Goal: Transaction & Acquisition: Purchase product/service

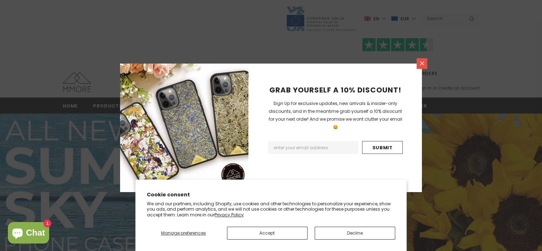
click at [421, 58] on link at bounding box center [422, 63] width 11 height 11
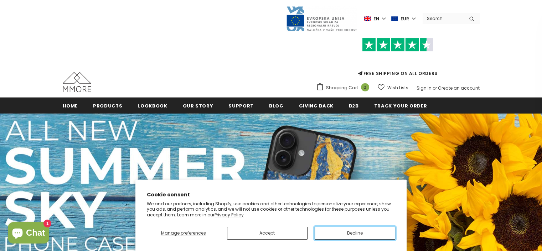
click at [357, 232] on button "Decline" at bounding box center [355, 232] width 81 height 13
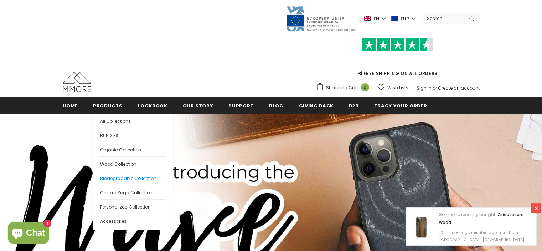
click at [120, 177] on span "Biodegradable Collection" at bounding box center [128, 178] width 56 height 6
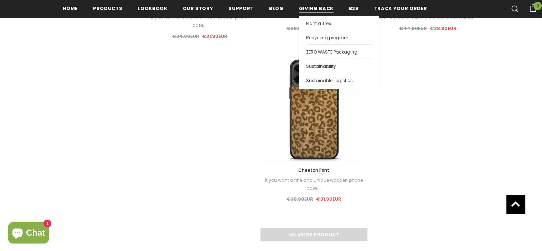
scroll to position [963, 0]
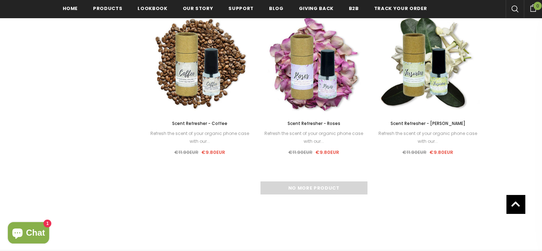
scroll to position [891, 0]
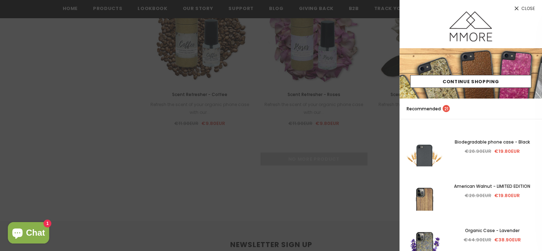
click at [261, 102] on div at bounding box center [271, 125] width 542 height 251
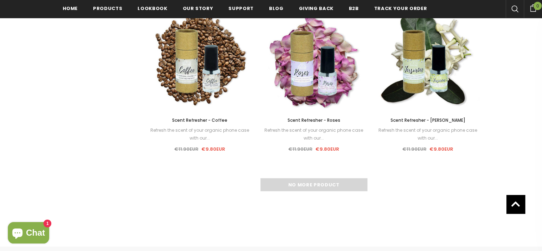
scroll to position [749, 0]
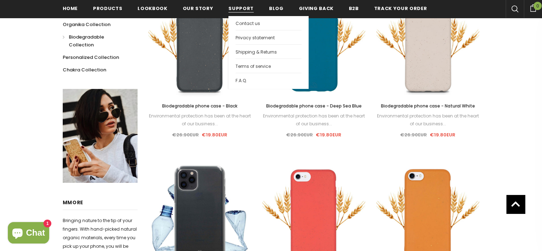
scroll to position [143, 0]
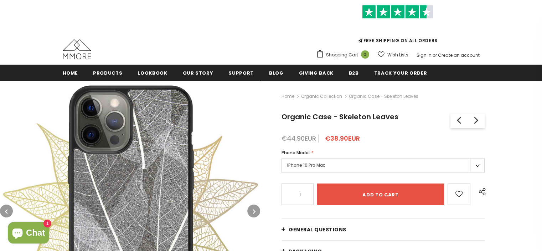
scroll to position [71, 0]
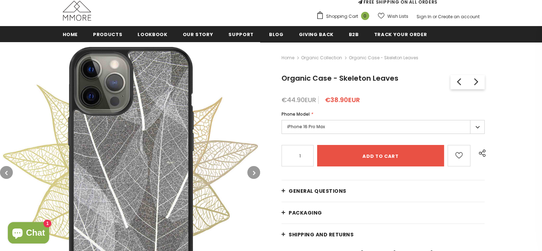
click at [293, 122] on label "iPhone 16 Pro Max" at bounding box center [383, 127] width 203 height 14
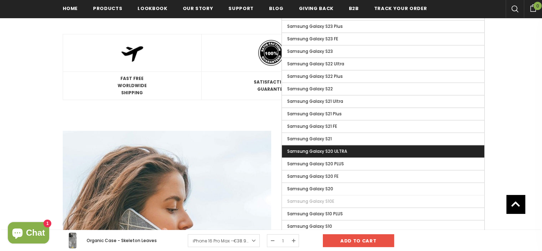
scroll to position [679, 0]
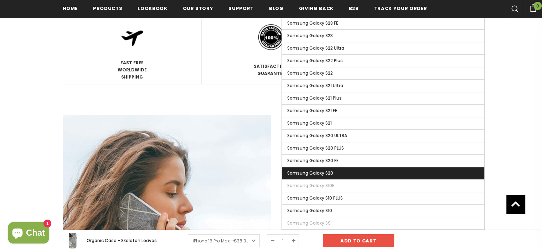
click at [308, 170] on span "Samsung Galaxy S20" at bounding box center [310, 173] width 46 height 6
click at [0, 0] on input "Samsung Galaxy S20" at bounding box center [0, 0] width 0 height 0
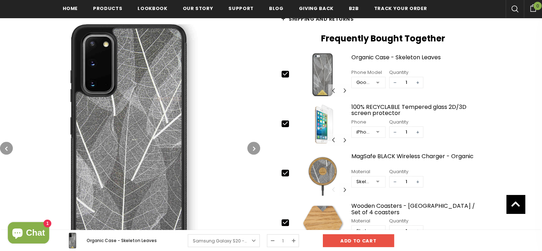
scroll to position [287, 0]
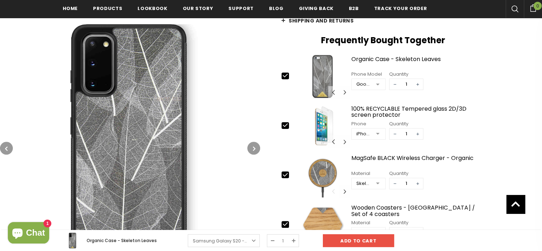
click at [253, 146] on icon "button" at bounding box center [254, 148] width 2 height 7
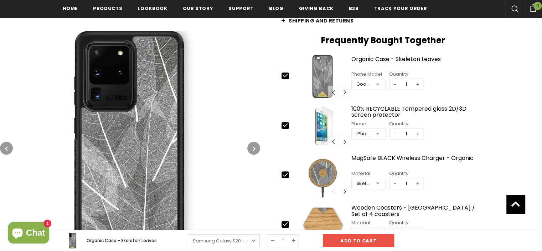
click at [253, 146] on icon "button" at bounding box center [254, 148] width 2 height 7
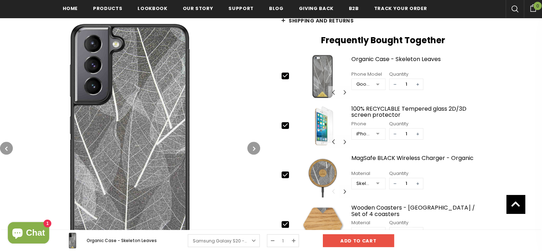
click at [253, 146] on icon "button" at bounding box center [254, 148] width 2 height 7
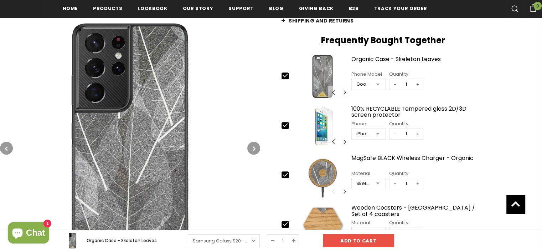
click at [252, 145] on button "button" at bounding box center [253, 148] width 13 height 13
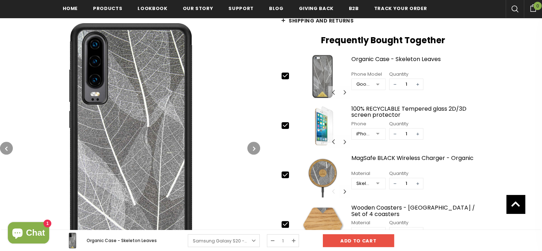
click at [7, 150] on button "button" at bounding box center [6, 148] width 13 height 13
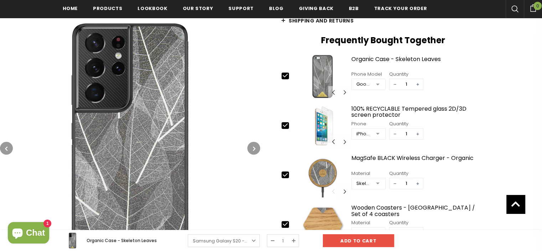
click at [7, 150] on button "button" at bounding box center [6, 148] width 13 height 13
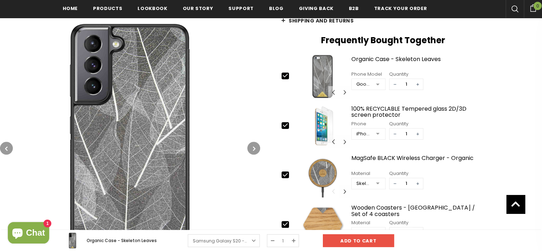
click at [11, 150] on button "button" at bounding box center [6, 148] width 13 height 13
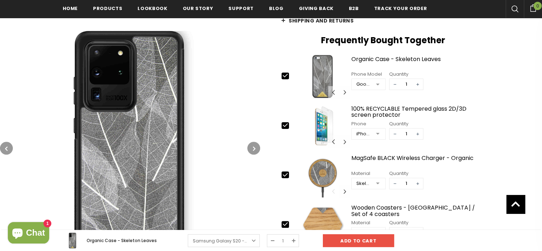
click at [11, 150] on button "button" at bounding box center [6, 148] width 13 height 13
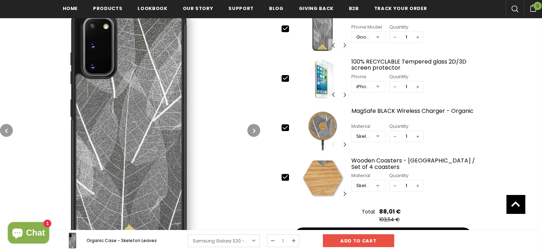
scroll to position [251, 0]
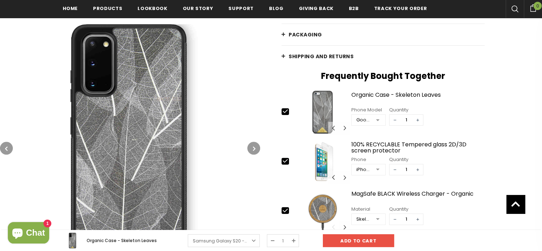
click at [359, 117] on div "Google Pixel 8 PRO" at bounding box center [364, 119] width 15 height 7
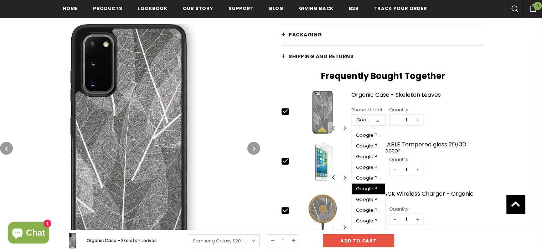
scroll to position [677, 0]
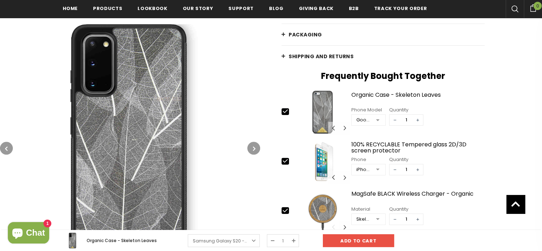
click at [368, 117] on div "Google Pixel 8 PRO" at bounding box center [364, 119] width 15 height 7
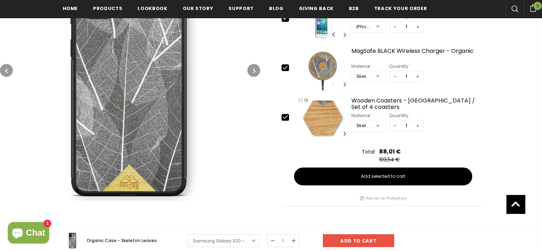
scroll to position [322, 0]
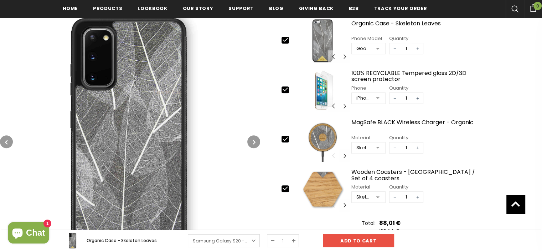
click at [284, 139] on icon at bounding box center [285, 138] width 7 height 7
type input "0"
click at [282, 186] on icon at bounding box center [285, 187] width 7 height 7
type input "0"
click at [287, 88] on icon at bounding box center [285, 89] width 5 height 3
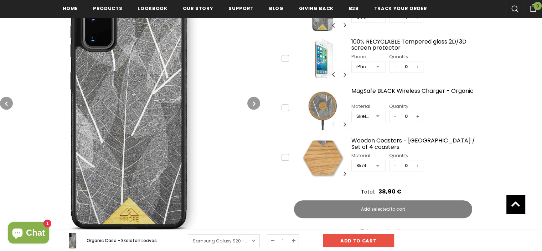
scroll to position [358, 0]
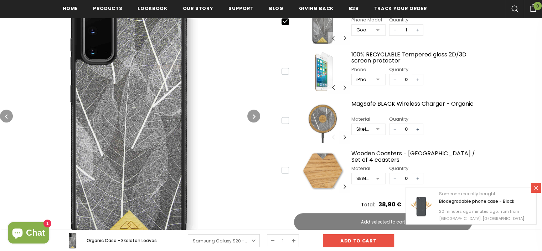
click at [284, 71] on icon at bounding box center [285, 70] width 5 height 3
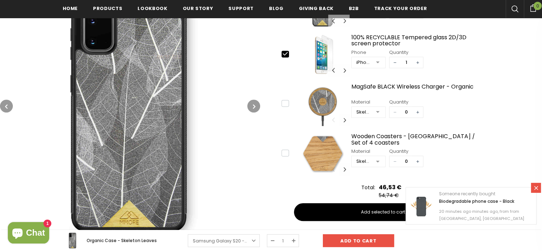
click at [284, 54] on icon at bounding box center [285, 53] width 5 height 3
type input "0"
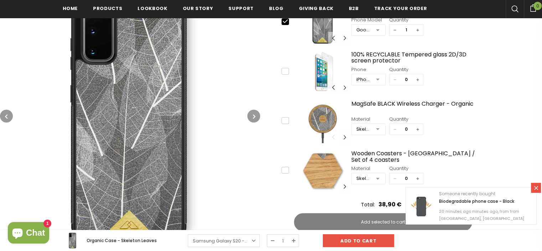
click at [538, 185] on icon at bounding box center [536, 188] width 6 height 6
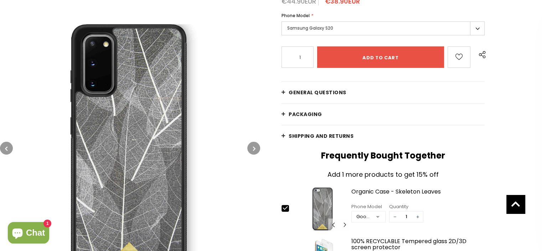
scroll to position [73, 0]
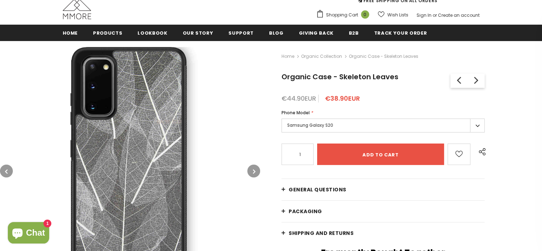
click at [304, 189] on span "General Questions" at bounding box center [318, 189] width 58 height 7
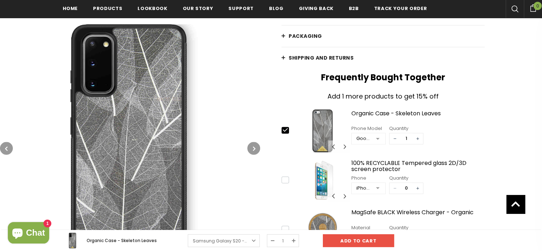
scroll to position [930, 0]
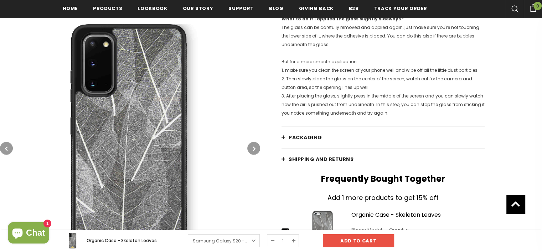
click at [294, 141] on span "PACKAGING" at bounding box center [306, 137] width 34 height 7
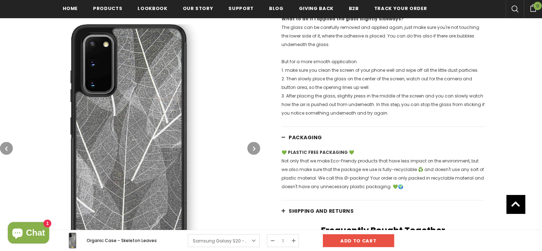
click at [294, 141] on span "PACKAGING" at bounding box center [306, 137] width 34 height 7
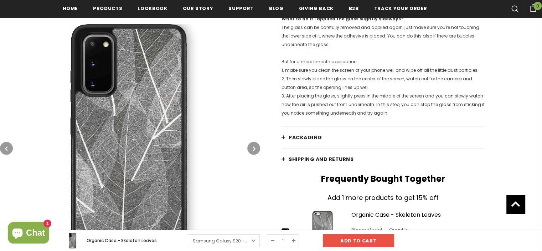
click at [300, 163] on span "Shipping and returns" at bounding box center [321, 158] width 65 height 7
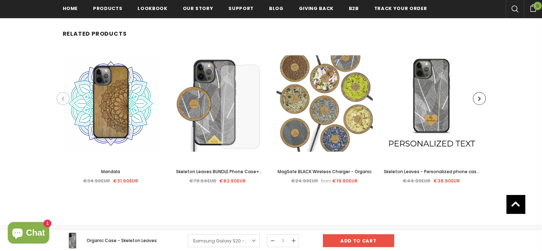
scroll to position [2321, 0]
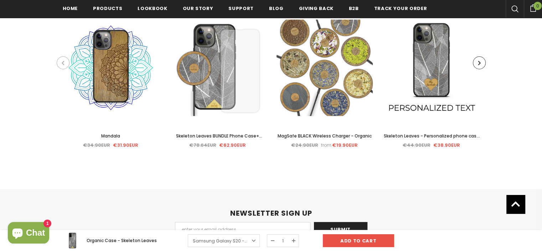
click at [484, 74] on div "Sale Select options Quick View Skeleton Leaves - Personalized phone case - Pers…" at bounding box center [431, 87] width 107 height 134
click at [481, 69] on button "button" at bounding box center [479, 62] width 13 height 13
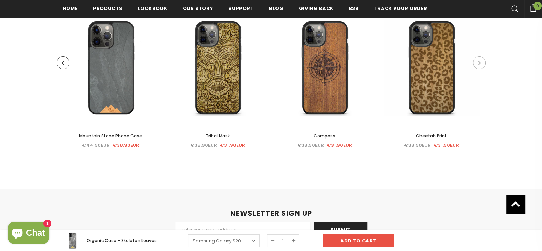
click at [481, 69] on button "button" at bounding box center [479, 62] width 13 height 13
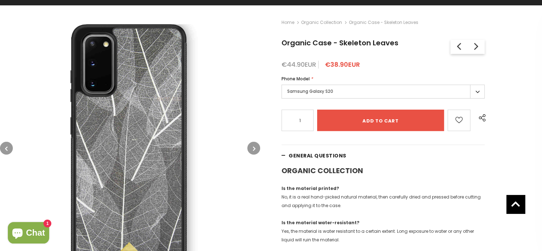
scroll to position [0, 0]
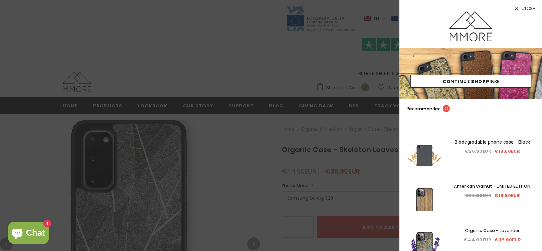
click at [312, 43] on div at bounding box center [271, 125] width 542 height 251
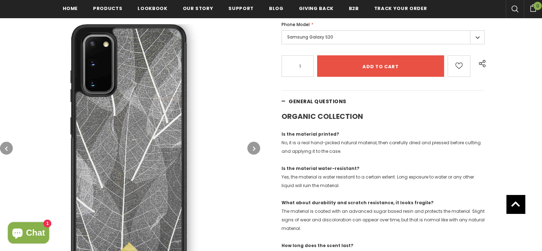
scroll to position [178, 0]
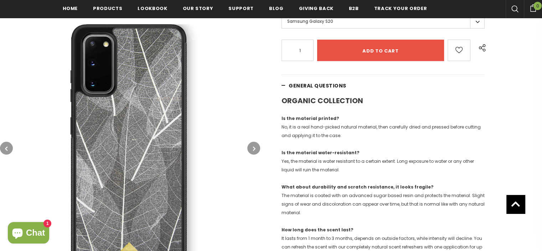
click at [286, 89] on link "General Questions" at bounding box center [383, 85] width 203 height 21
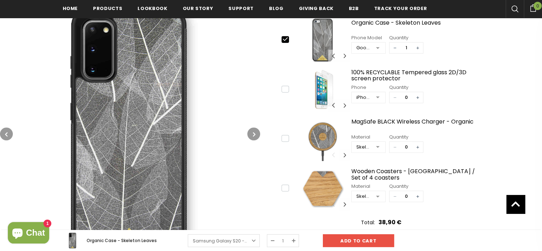
scroll to position [321, 0]
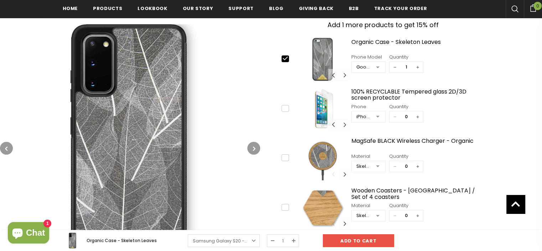
click at [287, 58] on icon at bounding box center [285, 58] width 5 height 3
type input "0"
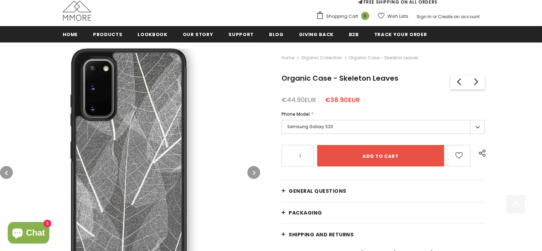
scroll to position [107, 0]
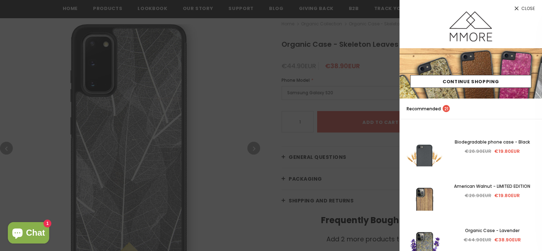
click at [269, 56] on div at bounding box center [271, 125] width 542 height 251
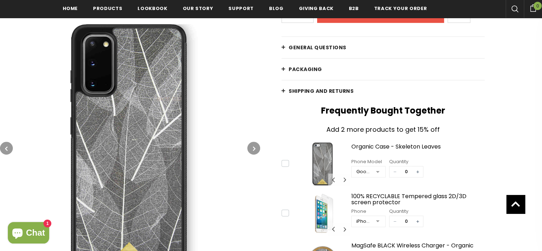
scroll to position [214, 0]
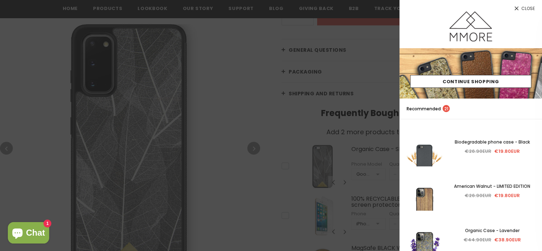
click at [232, 72] on div at bounding box center [271, 125] width 542 height 251
